Goal: Obtain resource: Obtain resource

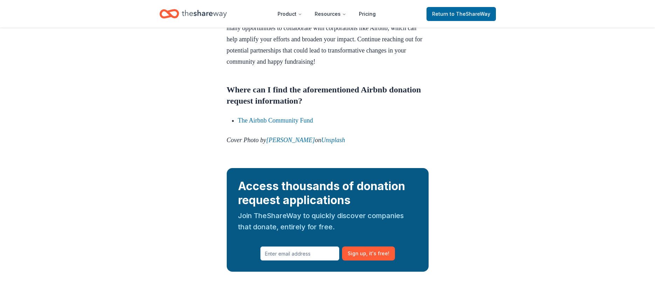
scroll to position [797, 0]
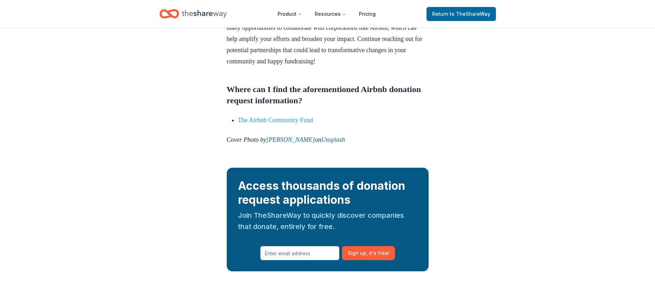
click at [295, 124] on link "The Airbnb Community Fund" at bounding box center [275, 120] width 75 height 7
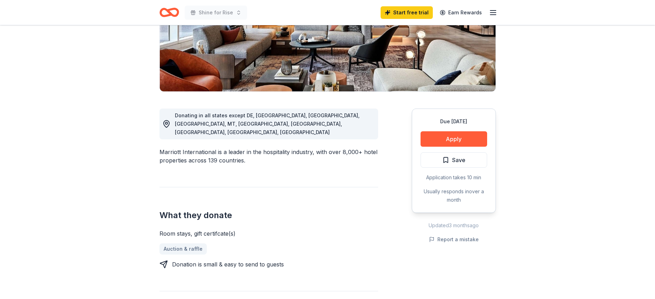
scroll to position [122, 0]
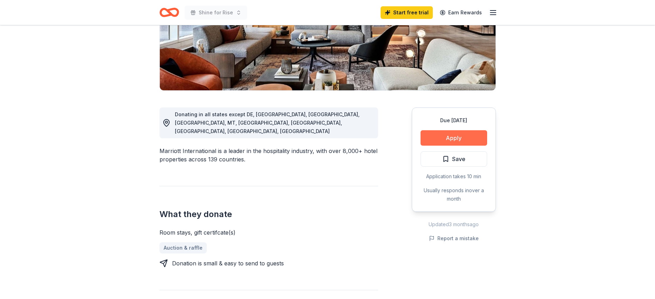
click at [434, 137] on button "Apply" at bounding box center [454, 137] width 67 height 15
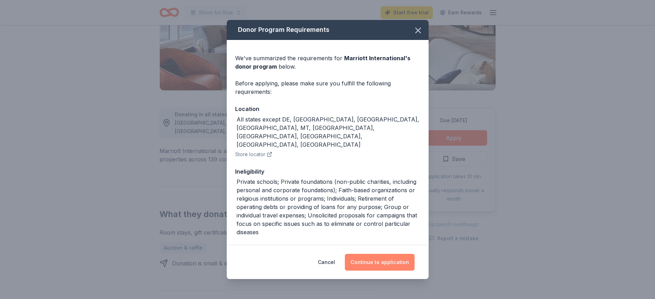
click at [361, 262] on button "Continue to application" at bounding box center [380, 262] width 70 height 17
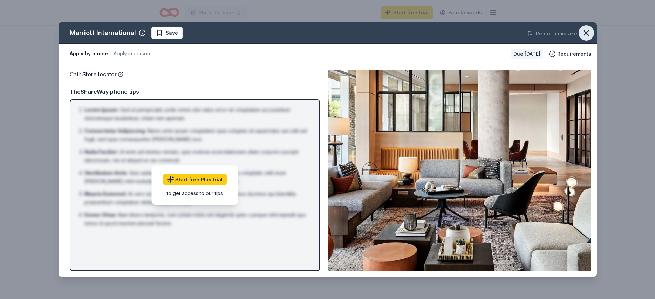
click at [585, 36] on icon "button" at bounding box center [587, 33] width 10 height 10
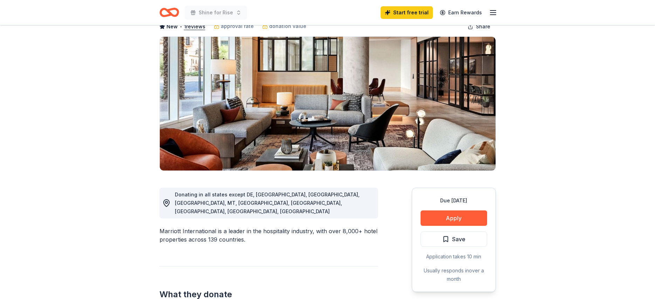
scroll to position [0, 0]
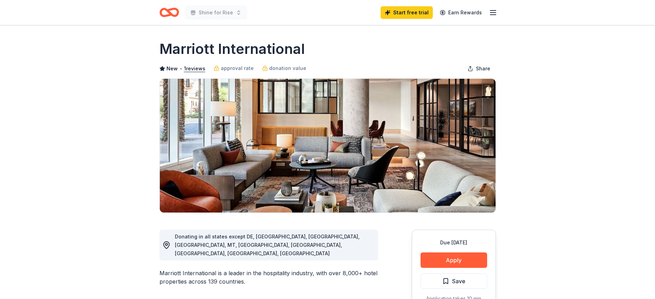
click at [494, 15] on line "button" at bounding box center [494, 15] width 6 height 0
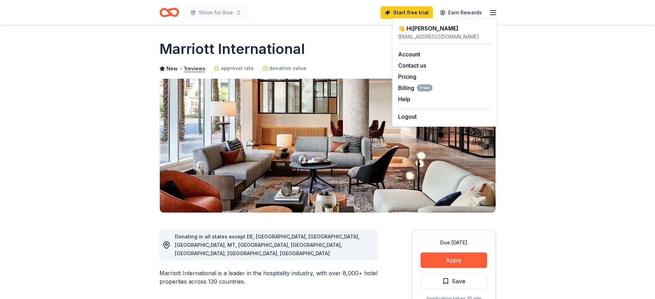
click at [467, 30] on div "👋 Hi Linda" at bounding box center [444, 28] width 93 height 8
click at [309, 153] on img at bounding box center [328, 146] width 336 height 134
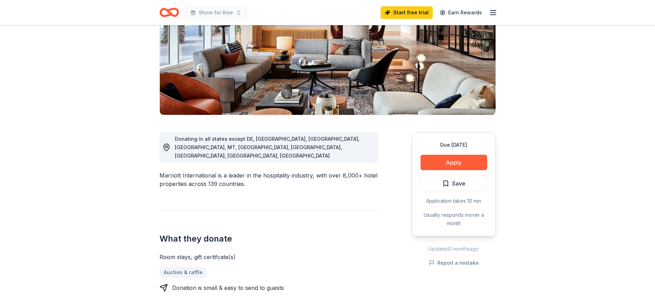
scroll to position [95, 0]
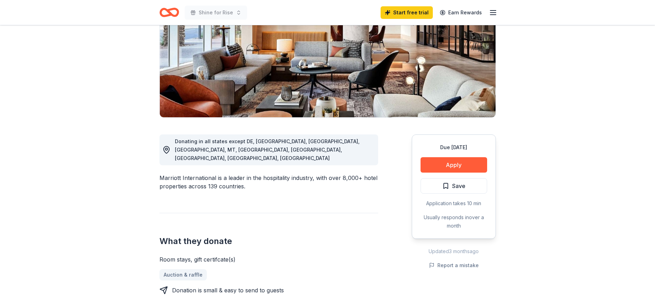
drag, startPoint x: 215, startPoint y: 162, endPoint x: 160, endPoint y: 161, distance: 54.7
drag, startPoint x: 160, startPoint y: 161, endPoint x: 207, endPoint y: 162, distance: 47.0
click at [207, 174] on div "Marriott International is a leader in the hospitality industry, with over 8,000…" at bounding box center [269, 182] width 219 height 17
click at [235, 174] on div "Marriott International is a leader in the hospitality industry, with over 8,000…" at bounding box center [269, 182] width 219 height 17
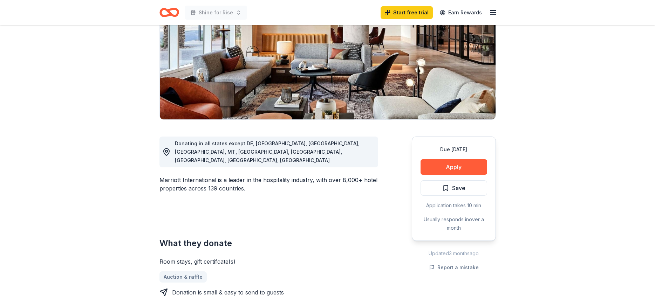
scroll to position [63, 0]
